Goal: Find specific page/section: Find specific page/section

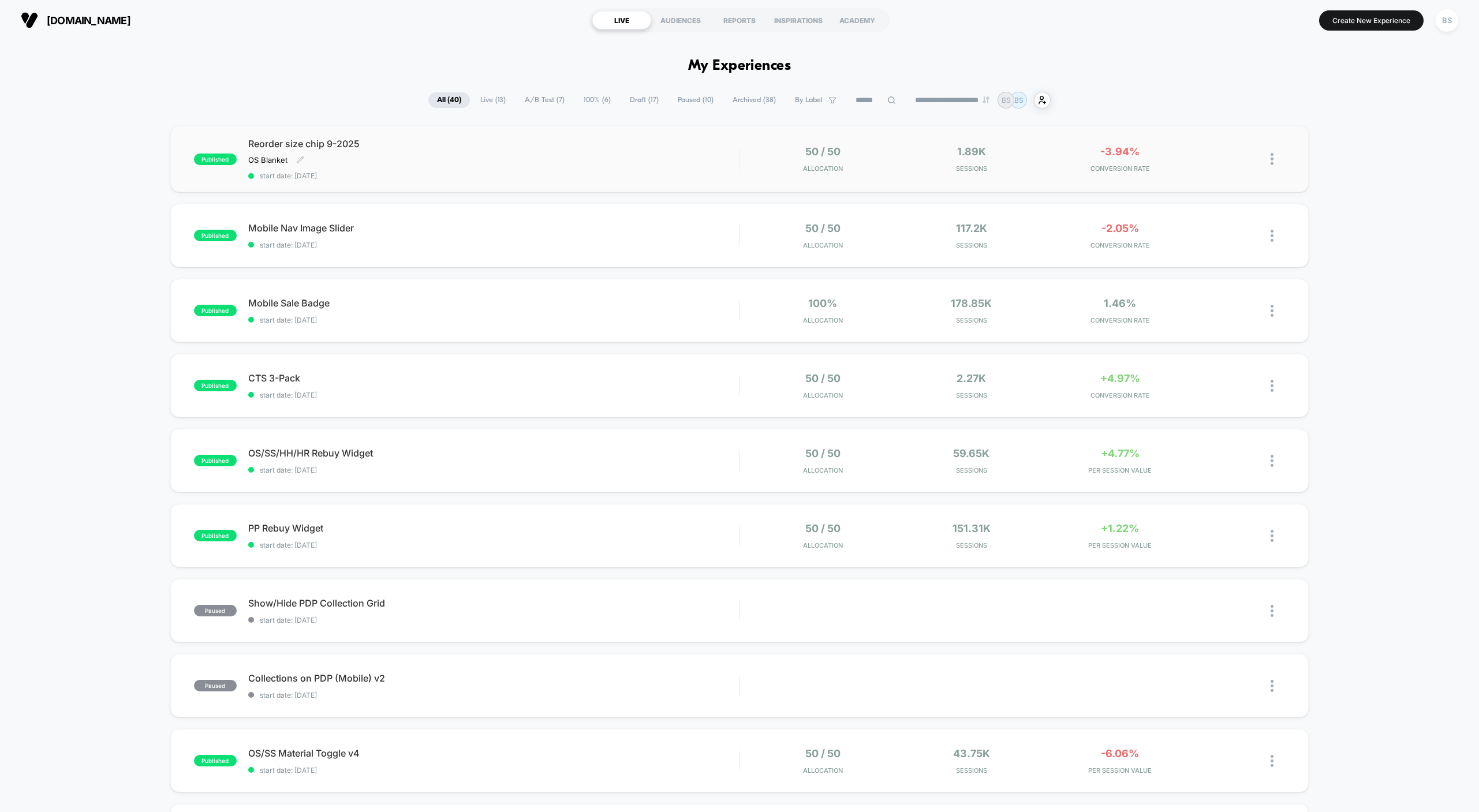
click at [579, 167] on div "Reorder size chip 9-2025 OS Blanket Click to edit experience details OS Blanket…" at bounding box center [494, 159] width 491 height 42
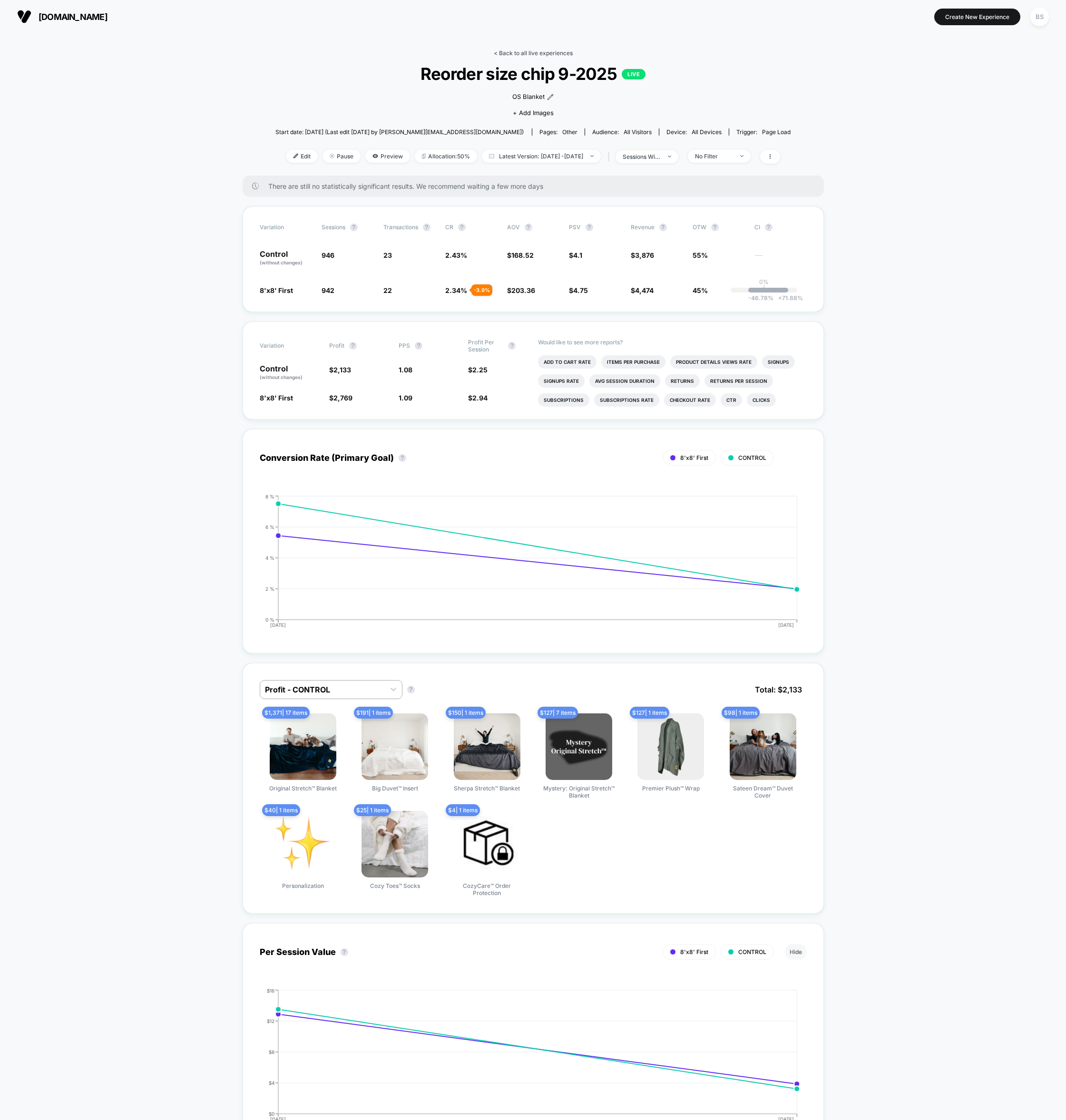
click at [522, 53] on link "< Back to all live experiences" at bounding box center [533, 53] width 79 height 7
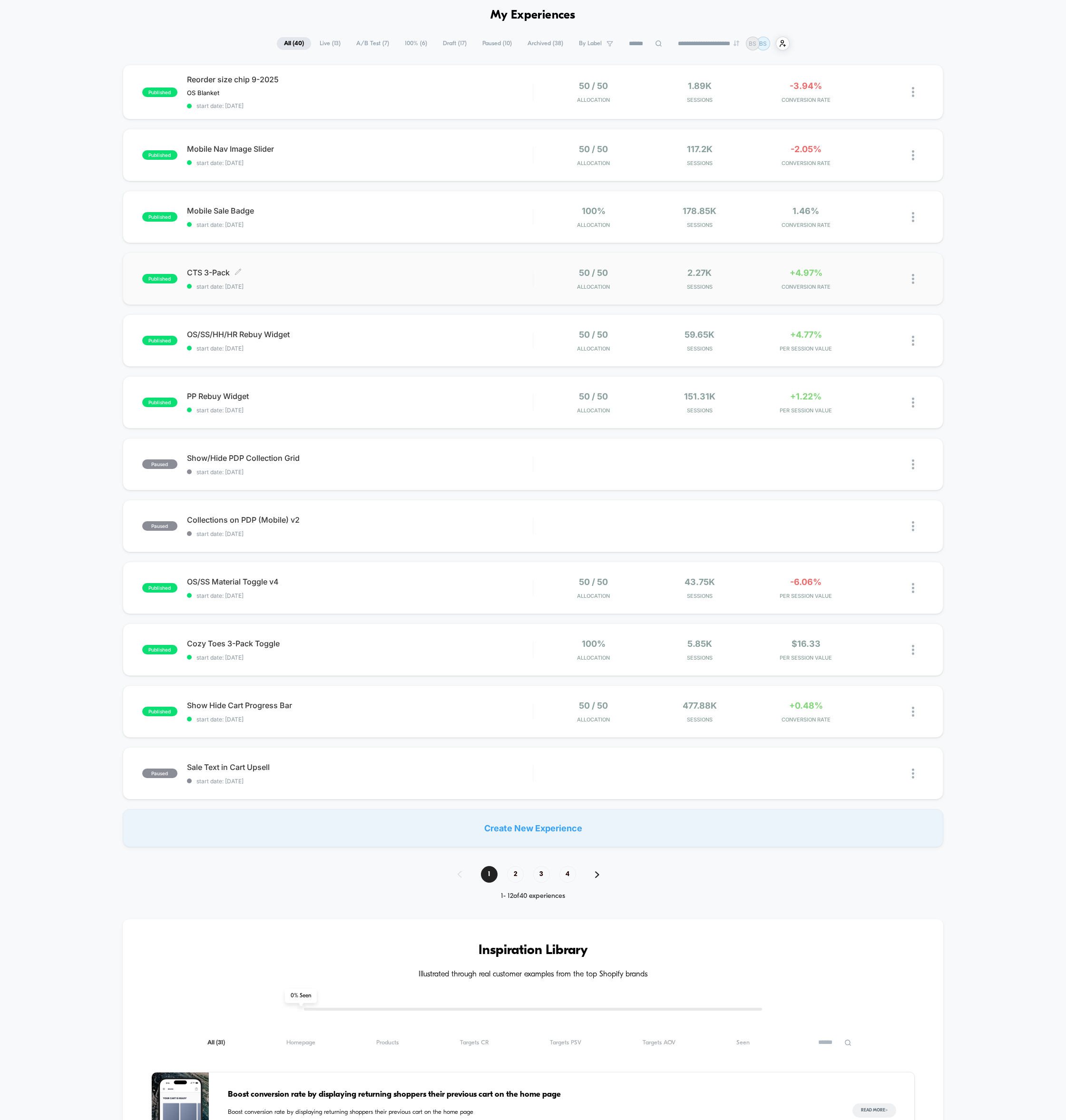
scroll to position [42, 0]
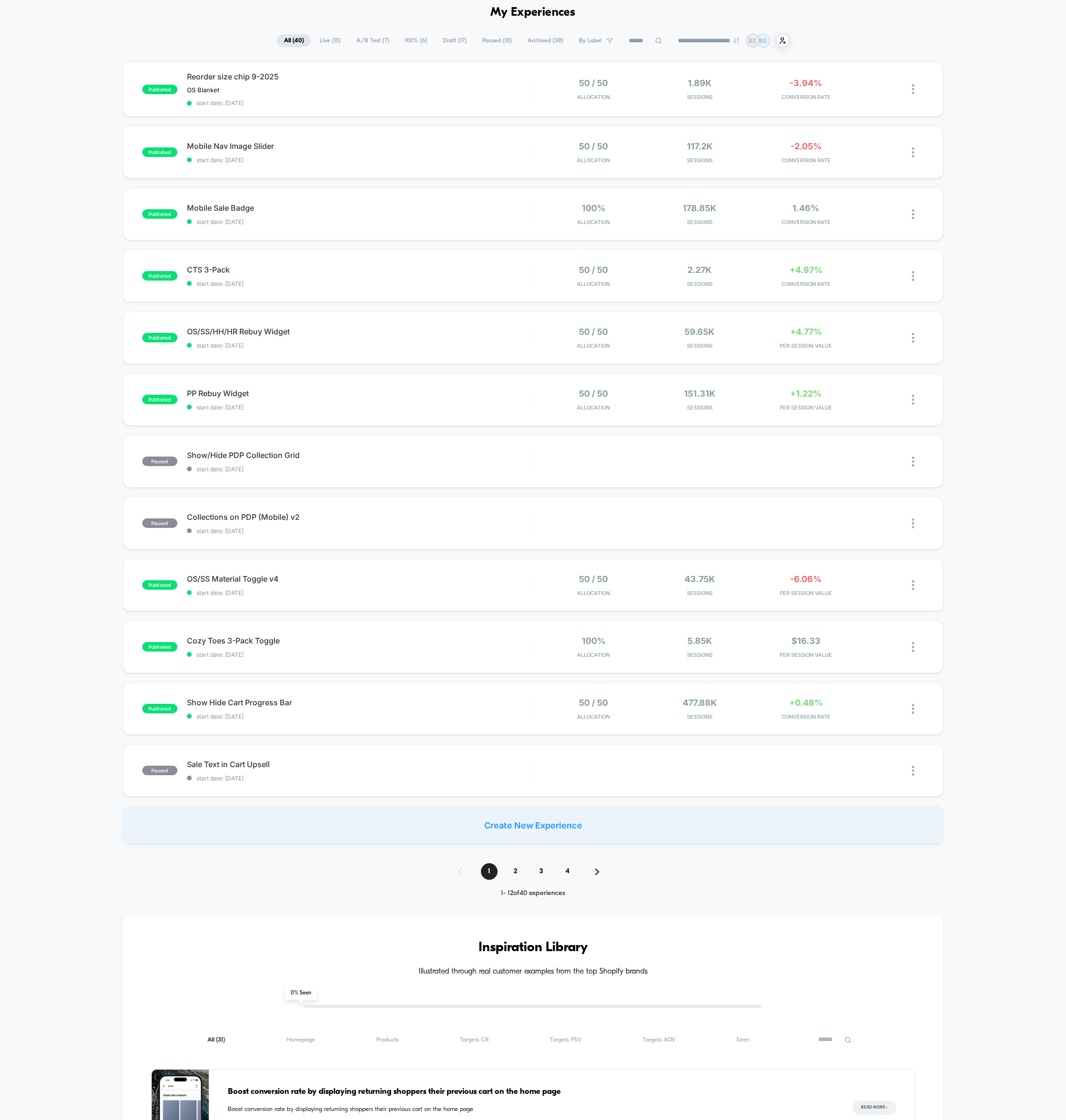
click at [287, 35] on span "All ( 40 )" at bounding box center [294, 40] width 34 height 13
